Goal: Transaction & Acquisition: Purchase product/service

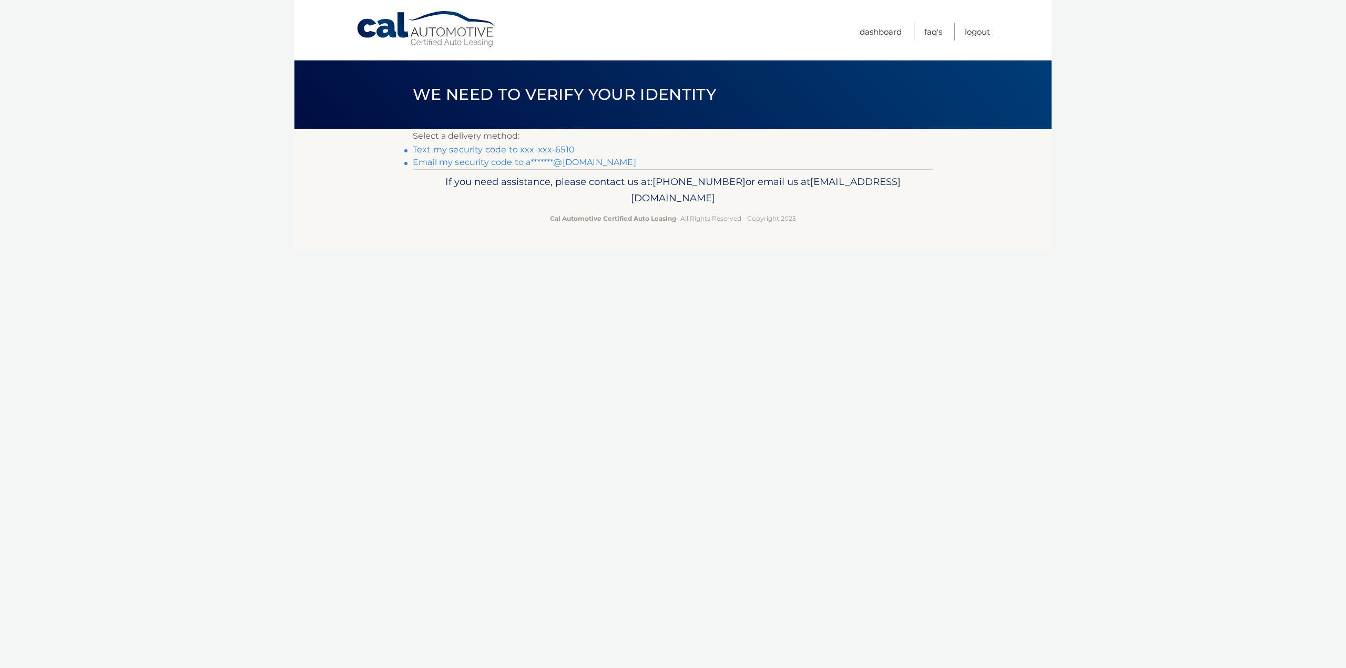
click at [433, 149] on link "Text my security code to xxx-xxx-6510" at bounding box center [494, 150] width 162 height 10
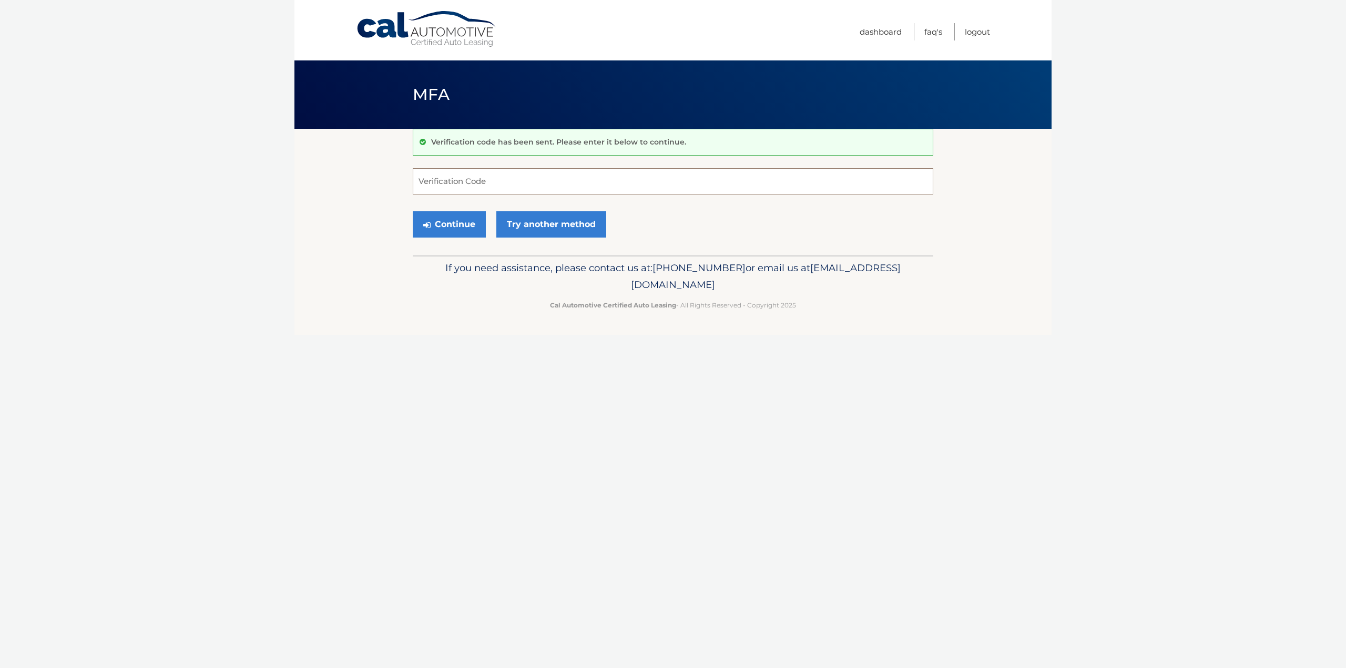
click at [458, 191] on input "Verification Code" at bounding box center [673, 181] width 521 height 26
type input "694677"
click at [450, 227] on button "Continue" at bounding box center [449, 224] width 73 height 26
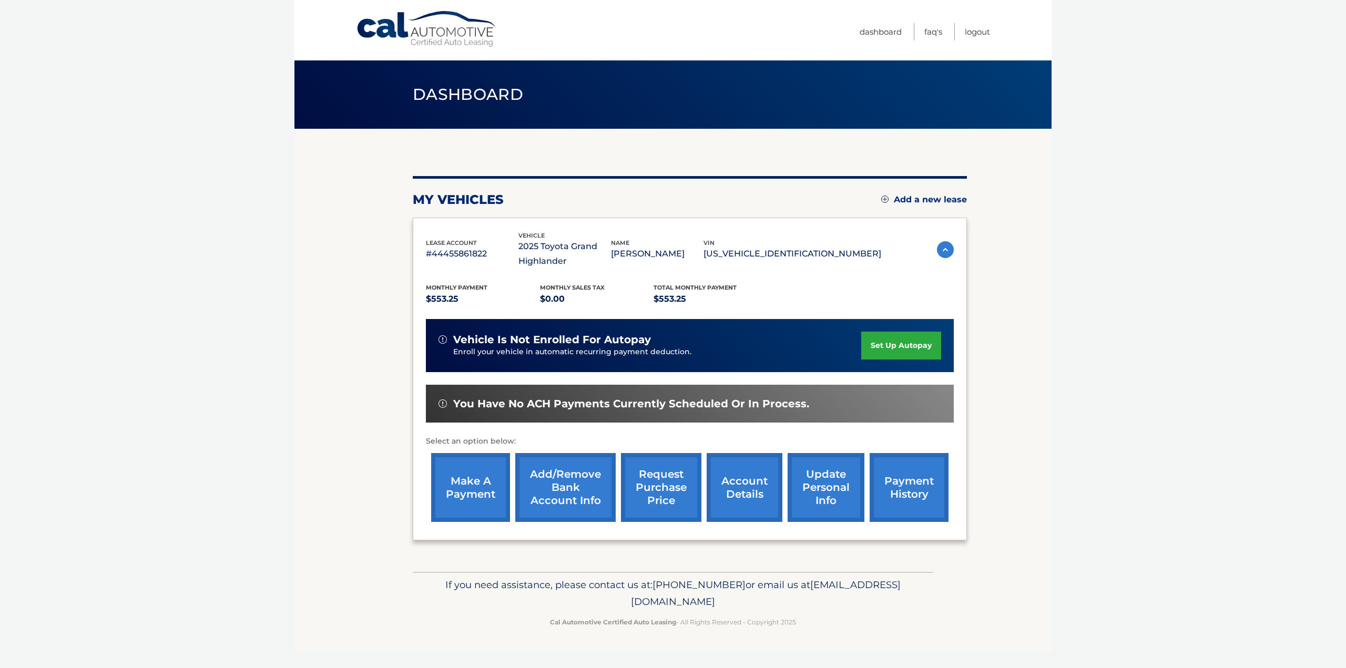
click at [489, 492] on link "make a payment" at bounding box center [470, 487] width 79 height 69
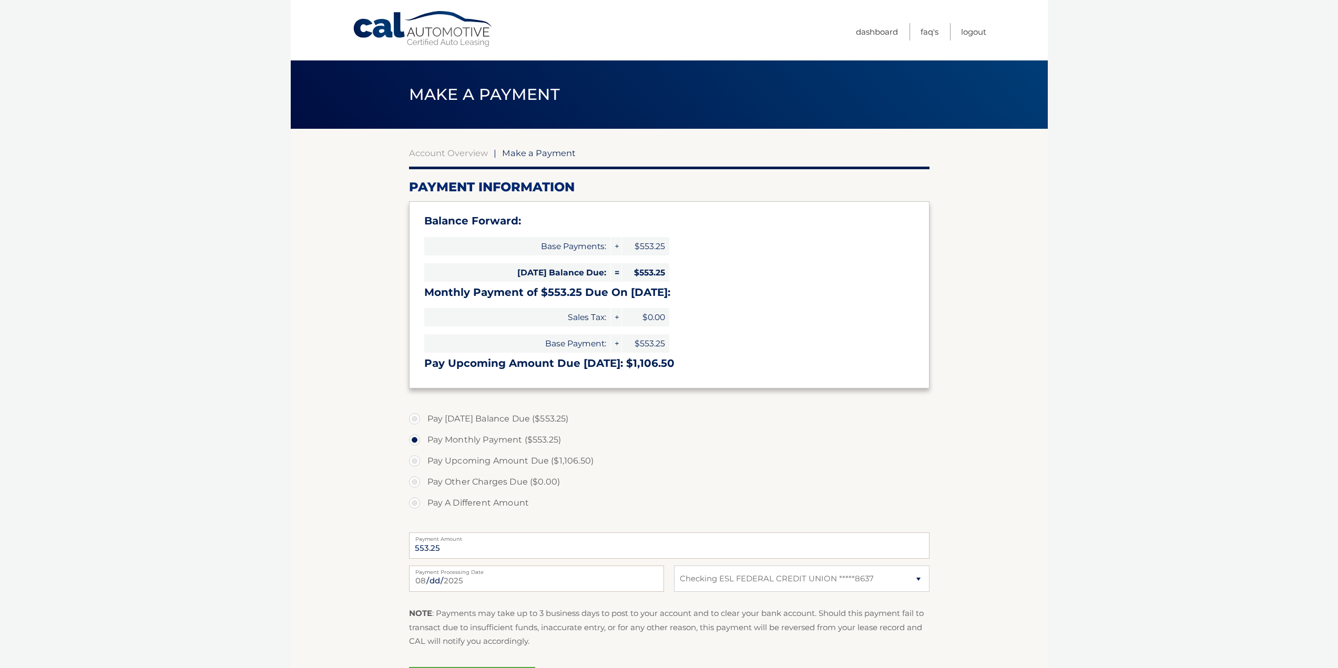
select select "M2I5N2MxM2YtZTIwYi00MTA3LWE1OTUtNDdlYzYyNzIzYjky"
click at [414, 415] on label "Pay Today's Balance Due ($553.25)" at bounding box center [669, 419] width 521 height 21
click at [414, 415] on input "Pay Today's Balance Due ($553.25)" at bounding box center [418, 417] width 11 height 17
radio input "true"
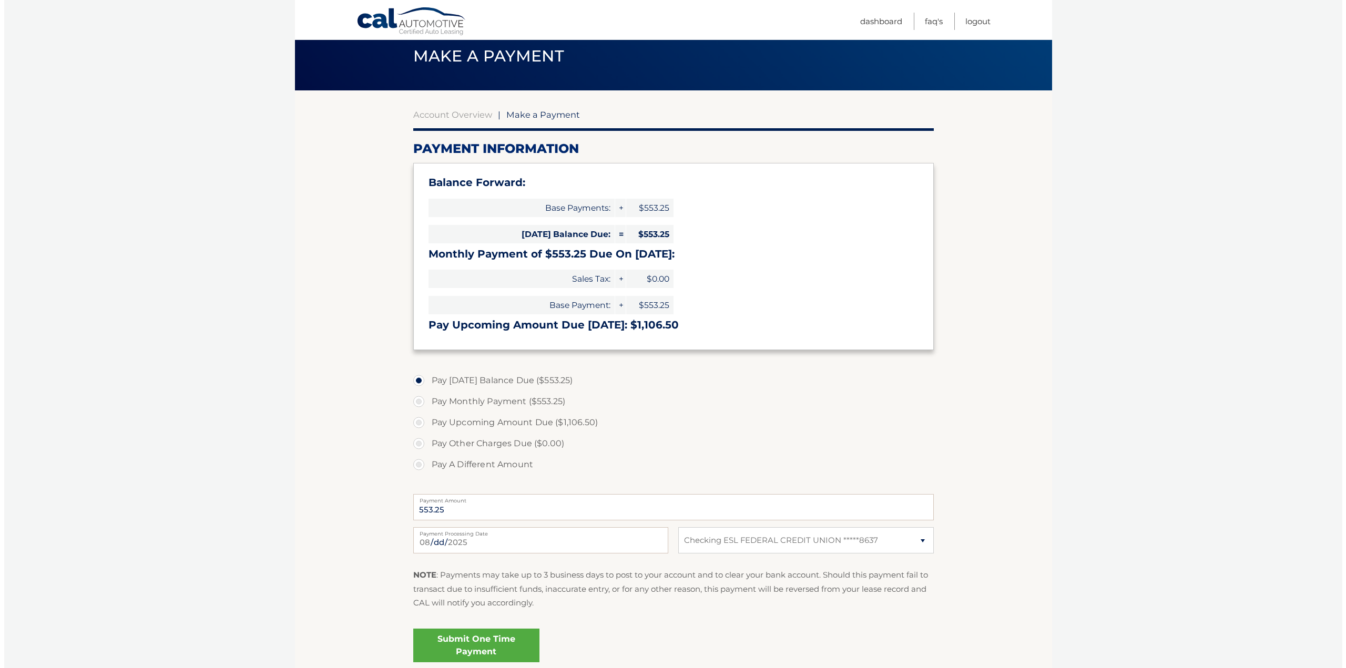
scroll to position [128, 0]
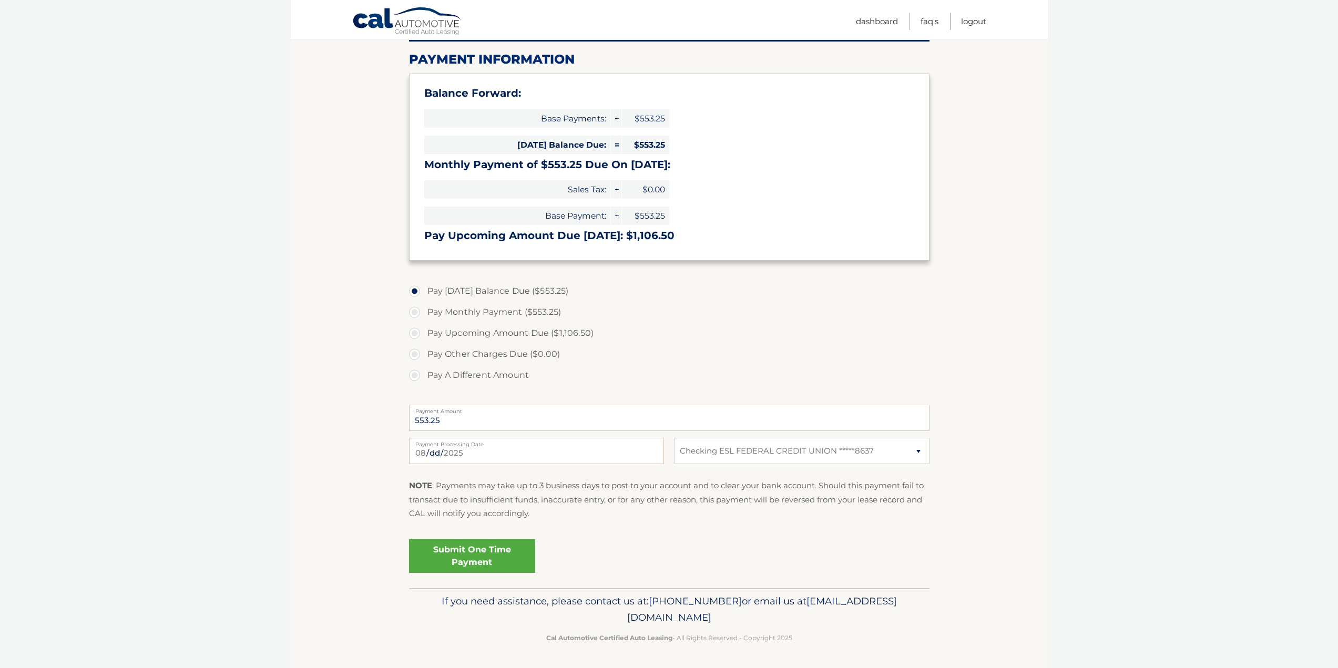
click at [491, 555] on link "Submit One Time Payment" at bounding box center [472, 557] width 126 height 34
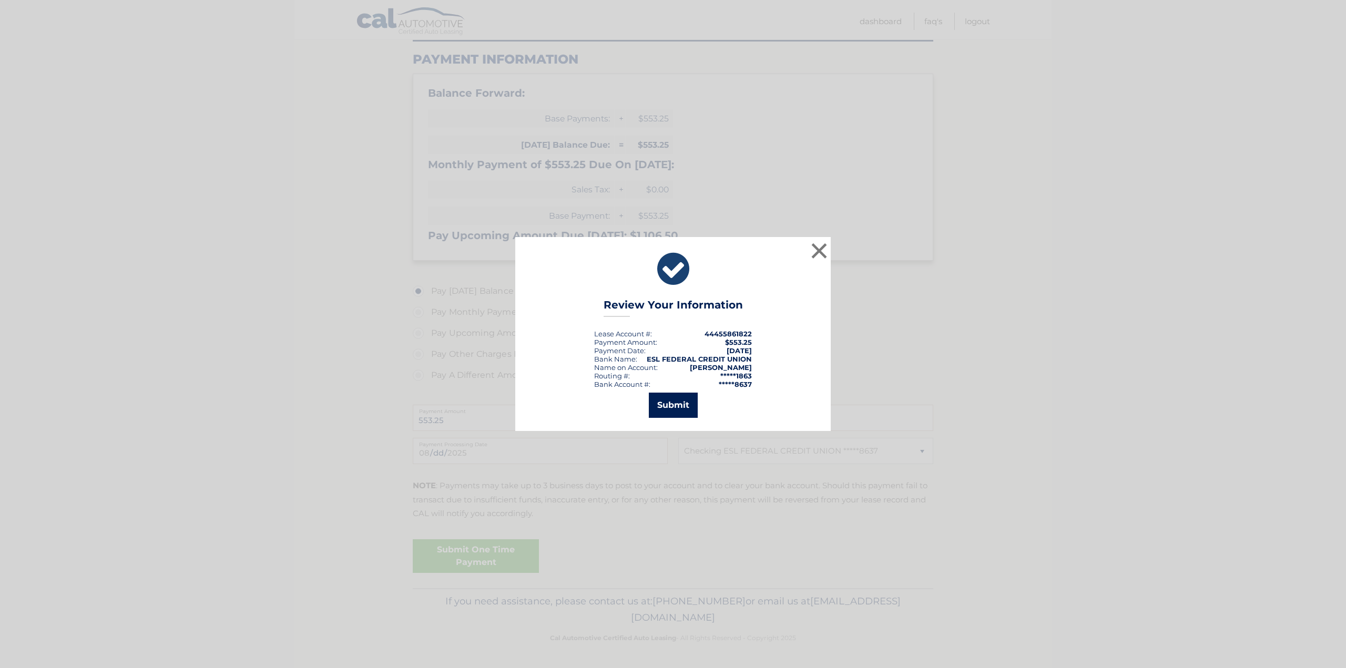
click at [673, 395] on button "Submit" at bounding box center [673, 405] width 49 height 25
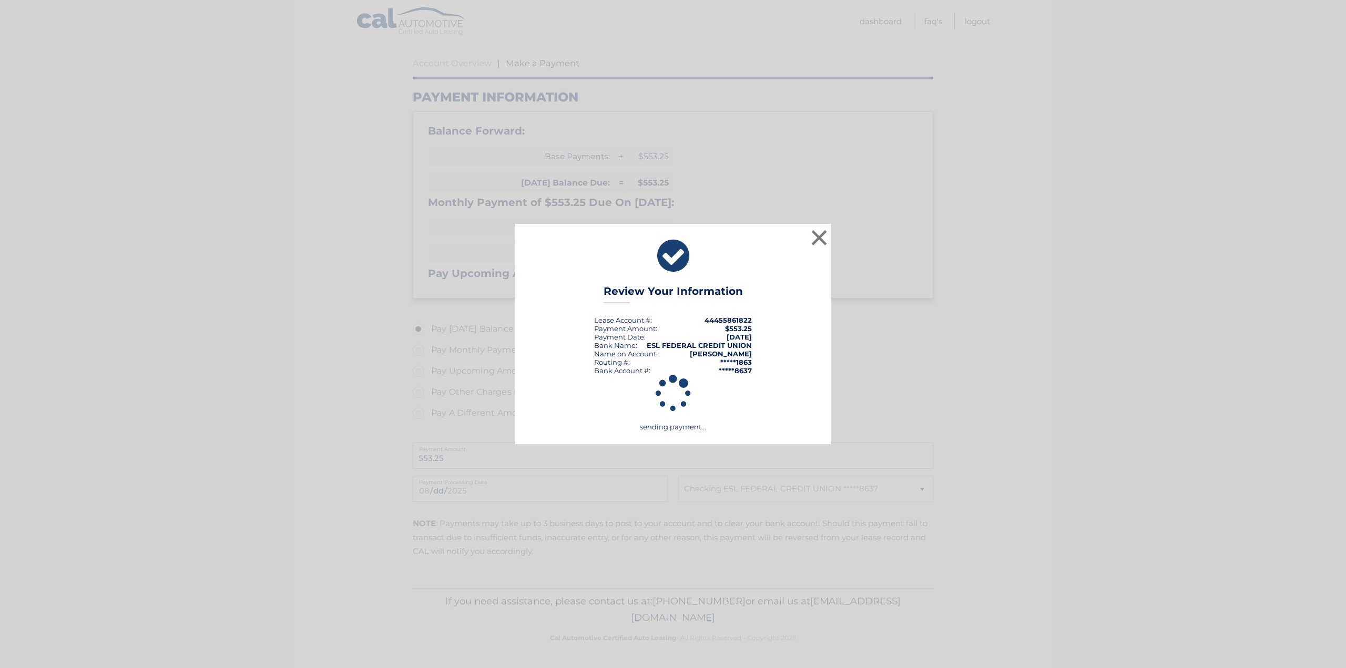
scroll to position [90, 0]
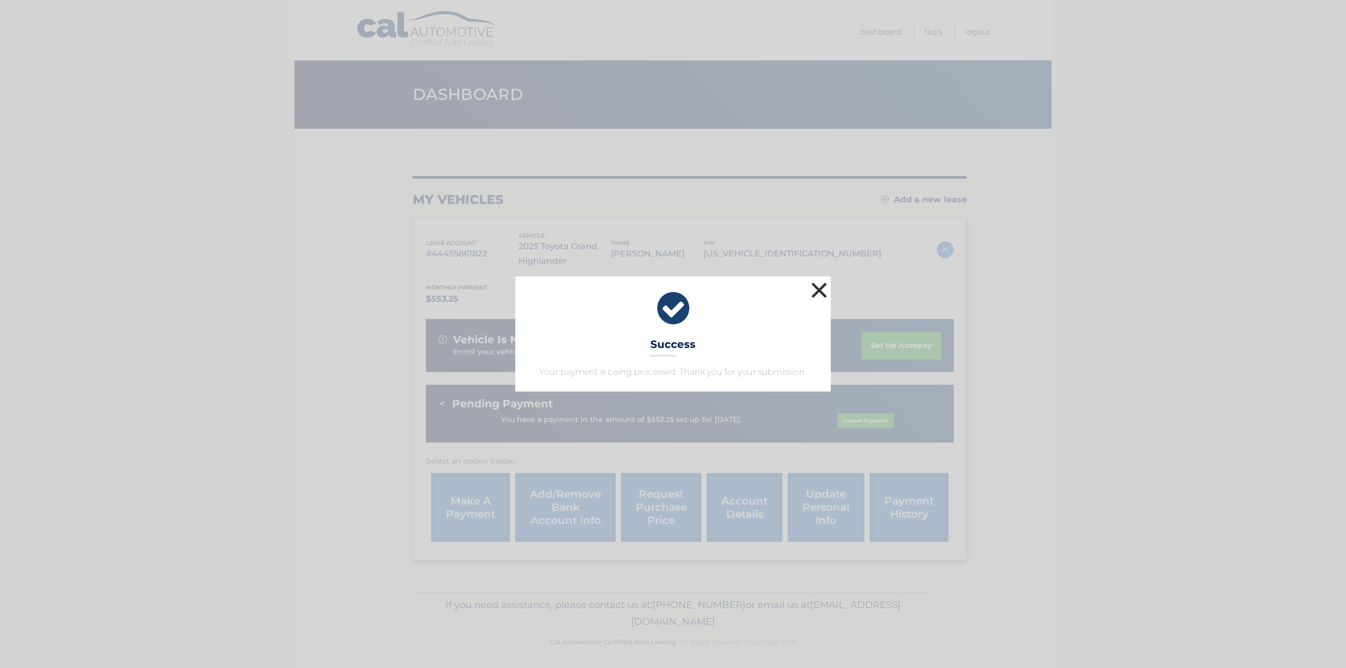
click at [822, 293] on button "×" at bounding box center [819, 290] width 21 height 21
